Goal: Navigation & Orientation: Find specific page/section

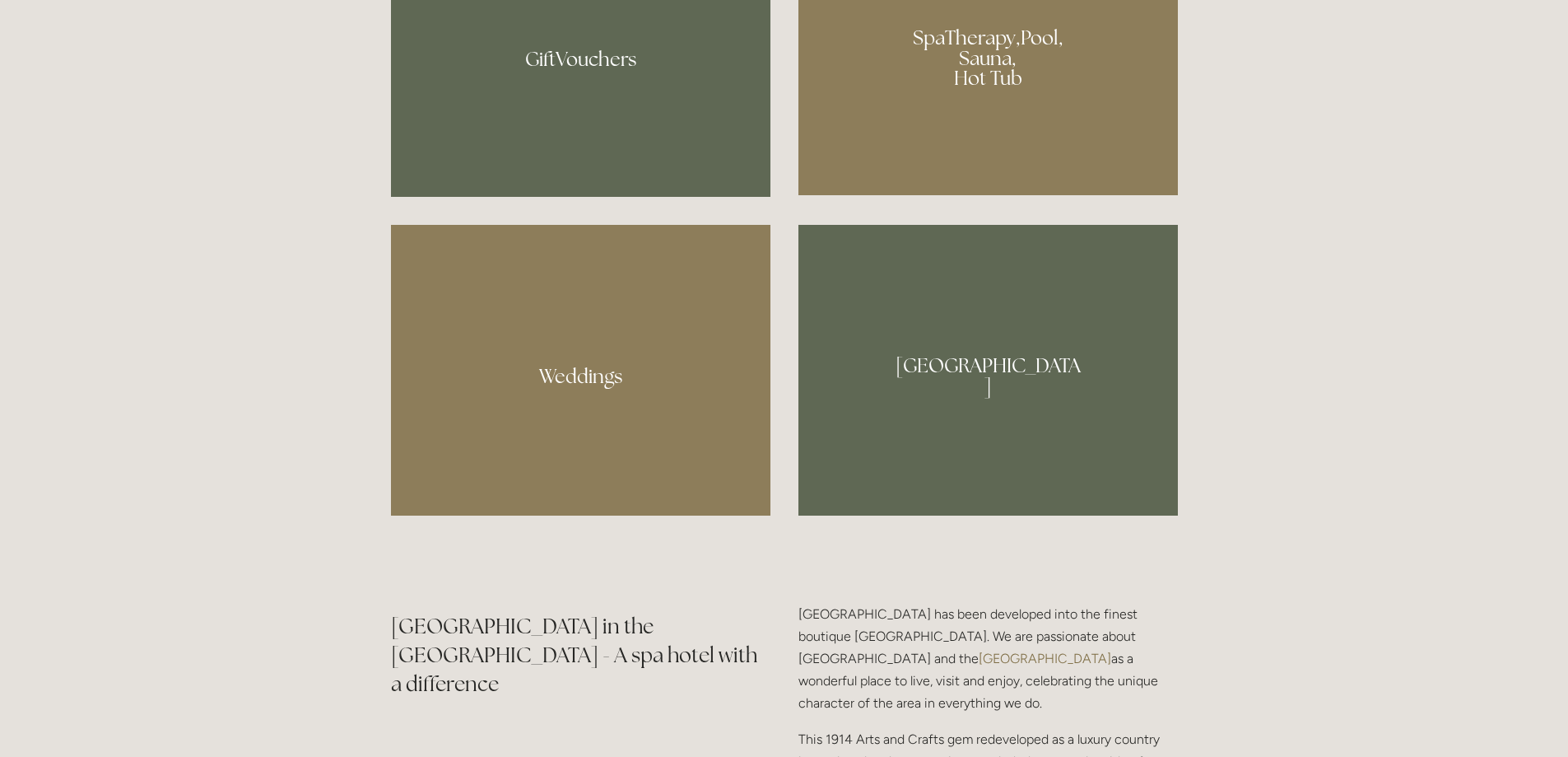
scroll to position [1565, 0]
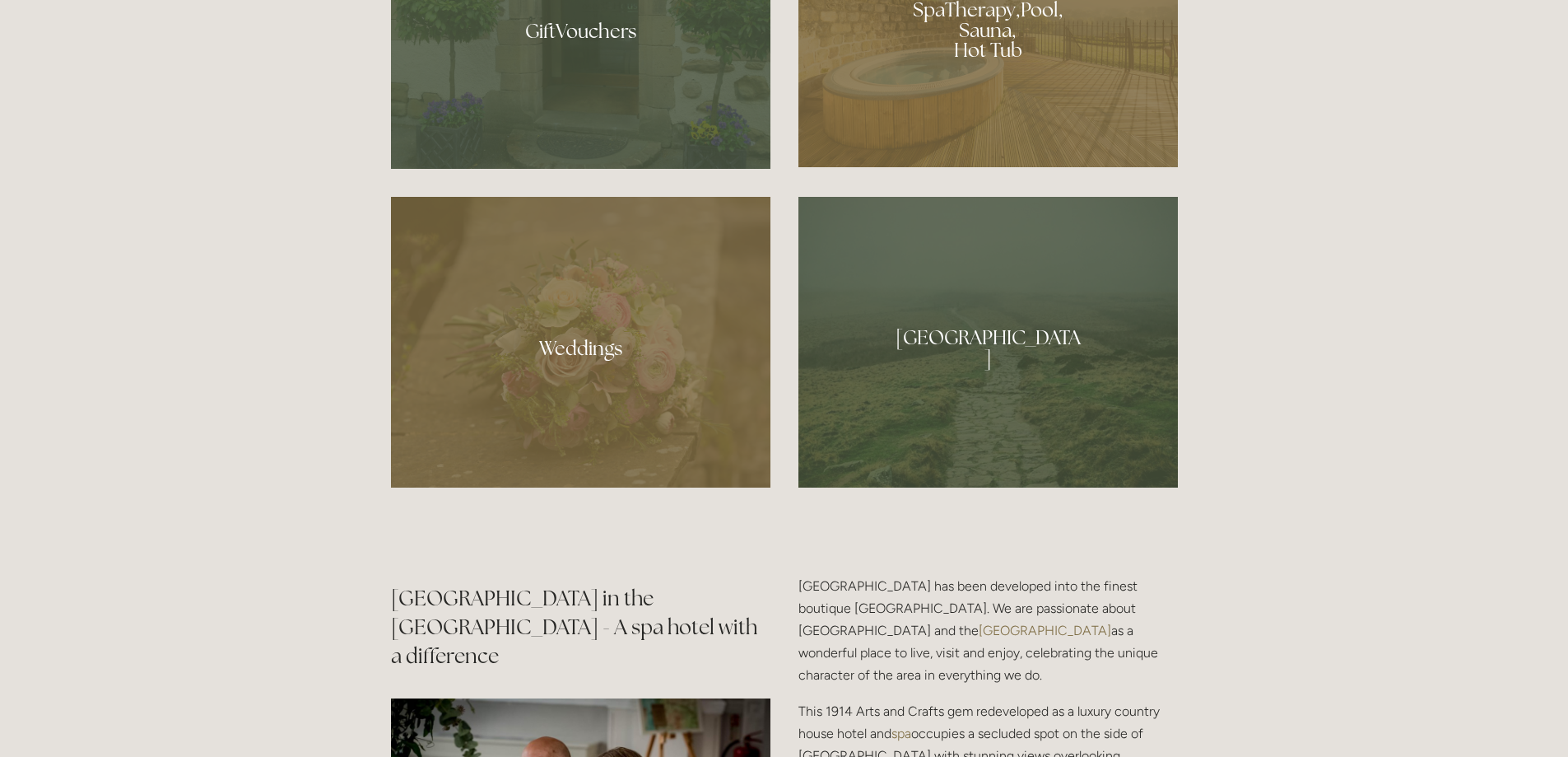
click at [984, 49] on div at bounding box center [988, 24] width 380 height 286
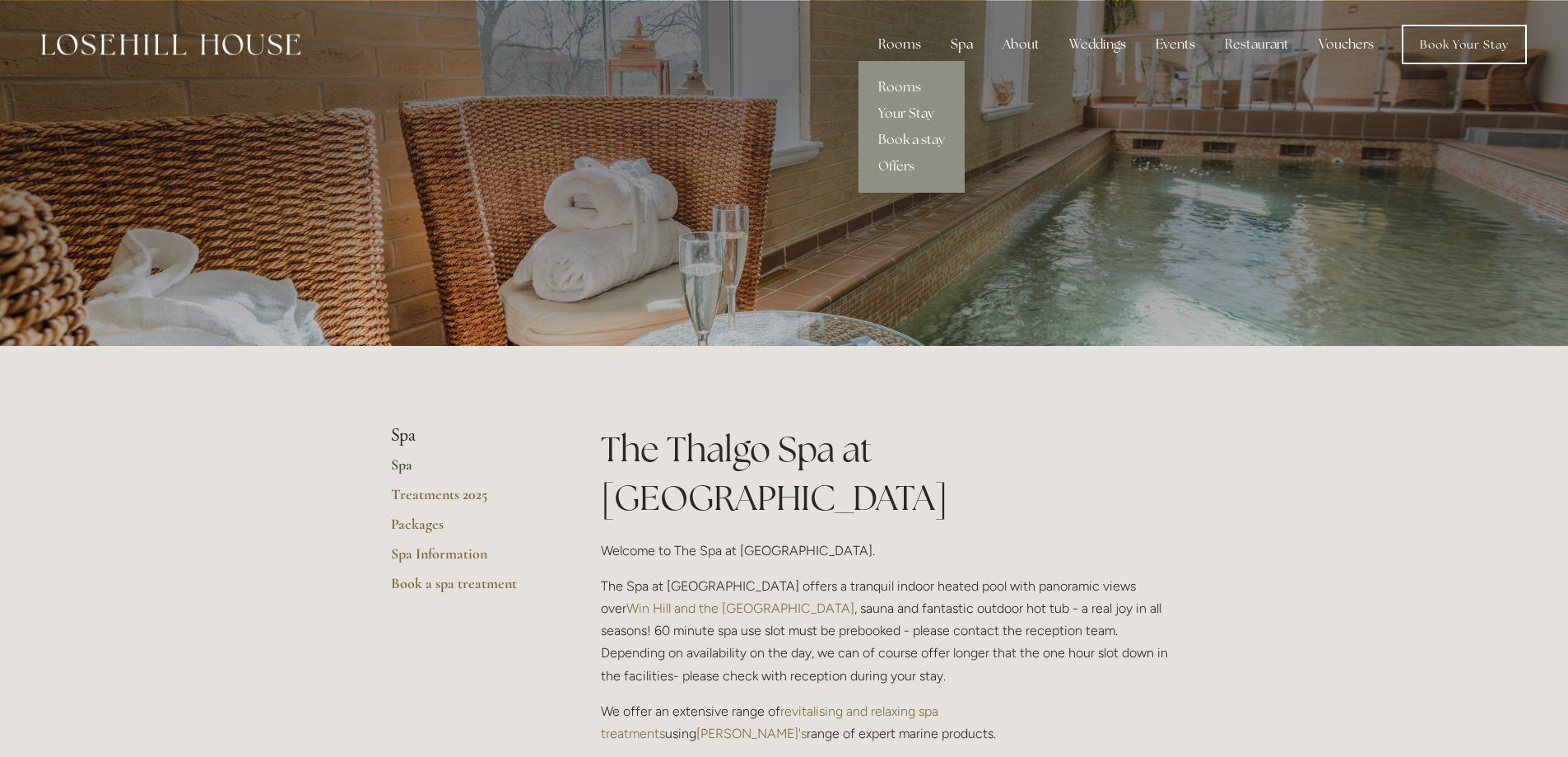
click at [900, 105] on link "Your Stay" at bounding box center [912, 114] width 106 height 27
